Goal: Task Accomplishment & Management: Manage account settings

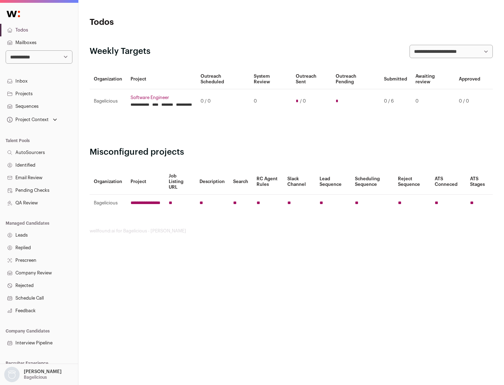
click at [39, 94] on link "Projects" at bounding box center [39, 94] width 78 height 13
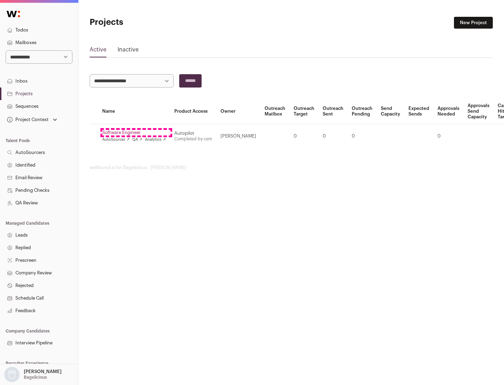
click at [136, 133] on link "Software Engineer" at bounding box center [134, 133] width 64 height 6
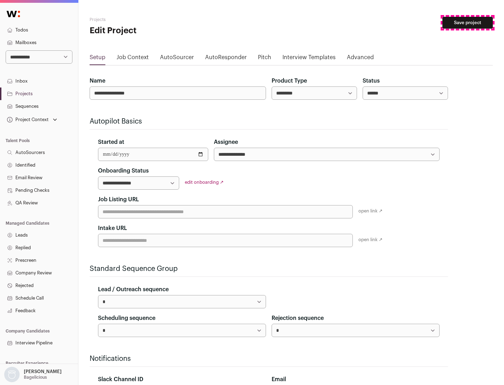
click at [468, 23] on button "Save project" at bounding box center [468, 23] width 50 height 12
